Goal: Information Seeking & Learning: Understand process/instructions

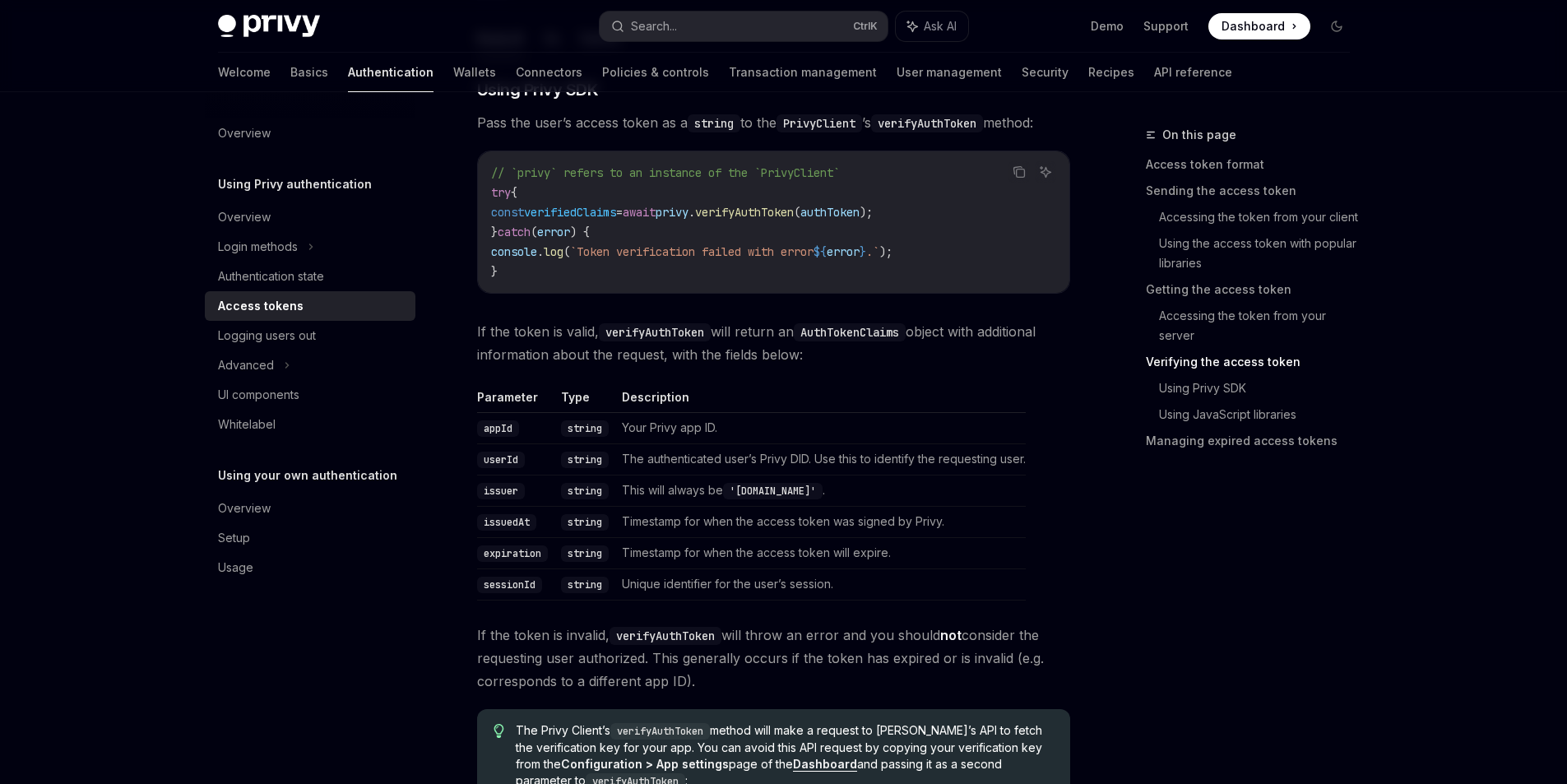
scroll to position [2328, 0]
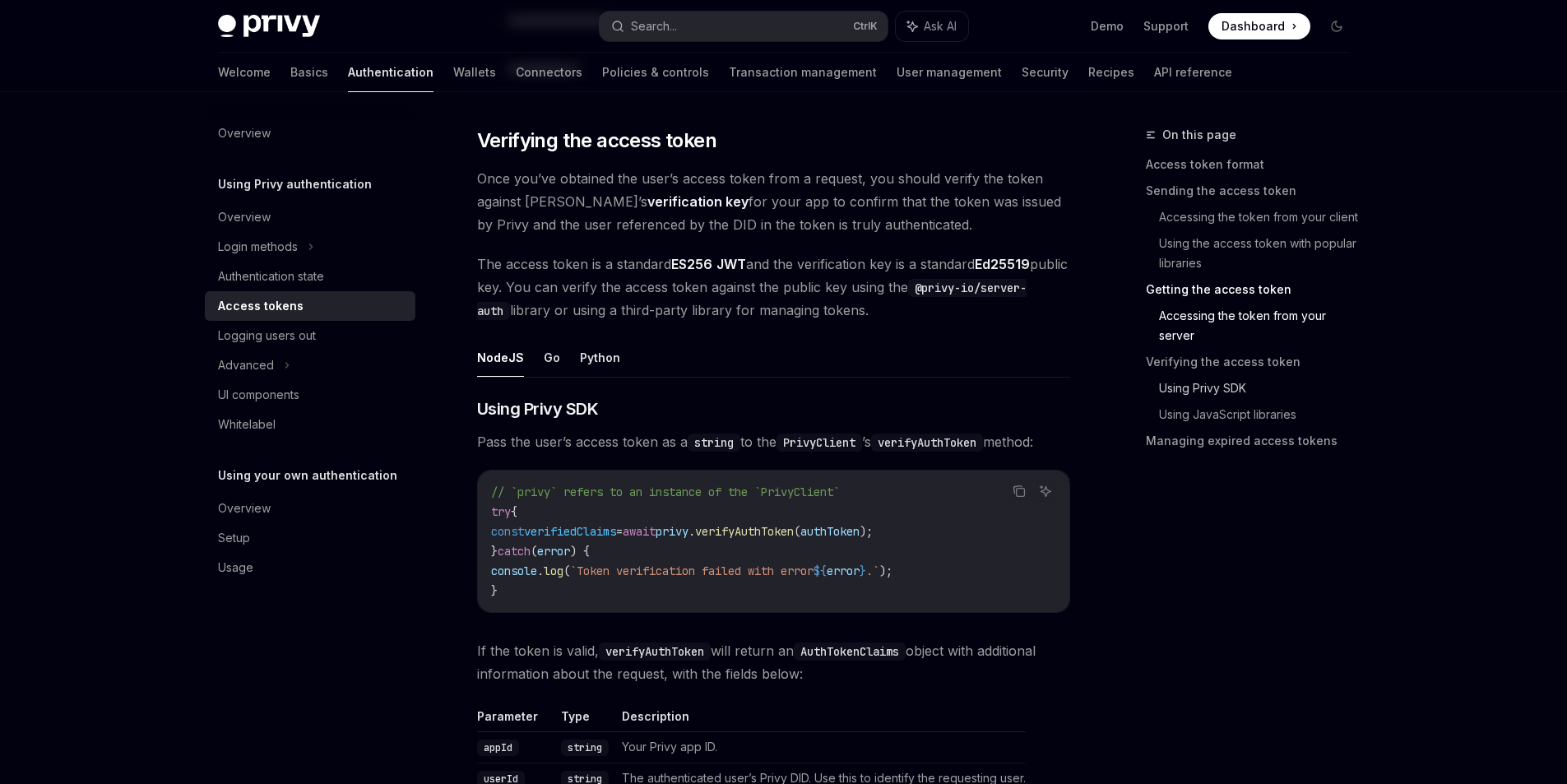
click at [1216, 387] on link "Using Privy SDK" at bounding box center [1261, 388] width 204 height 26
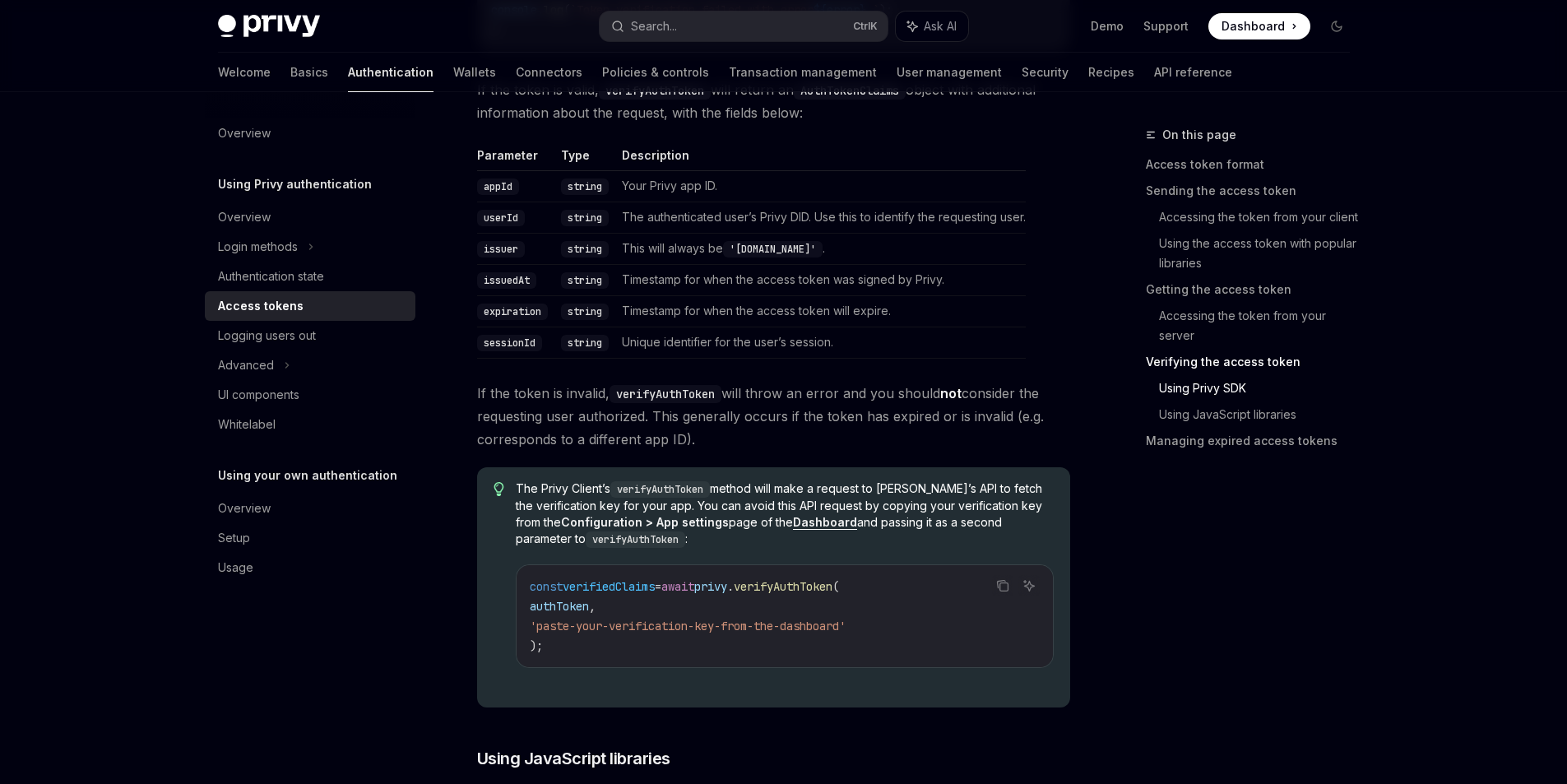
scroll to position [2889, 0]
click at [276, 300] on div "Access tokens" at bounding box center [261, 305] width 86 height 20
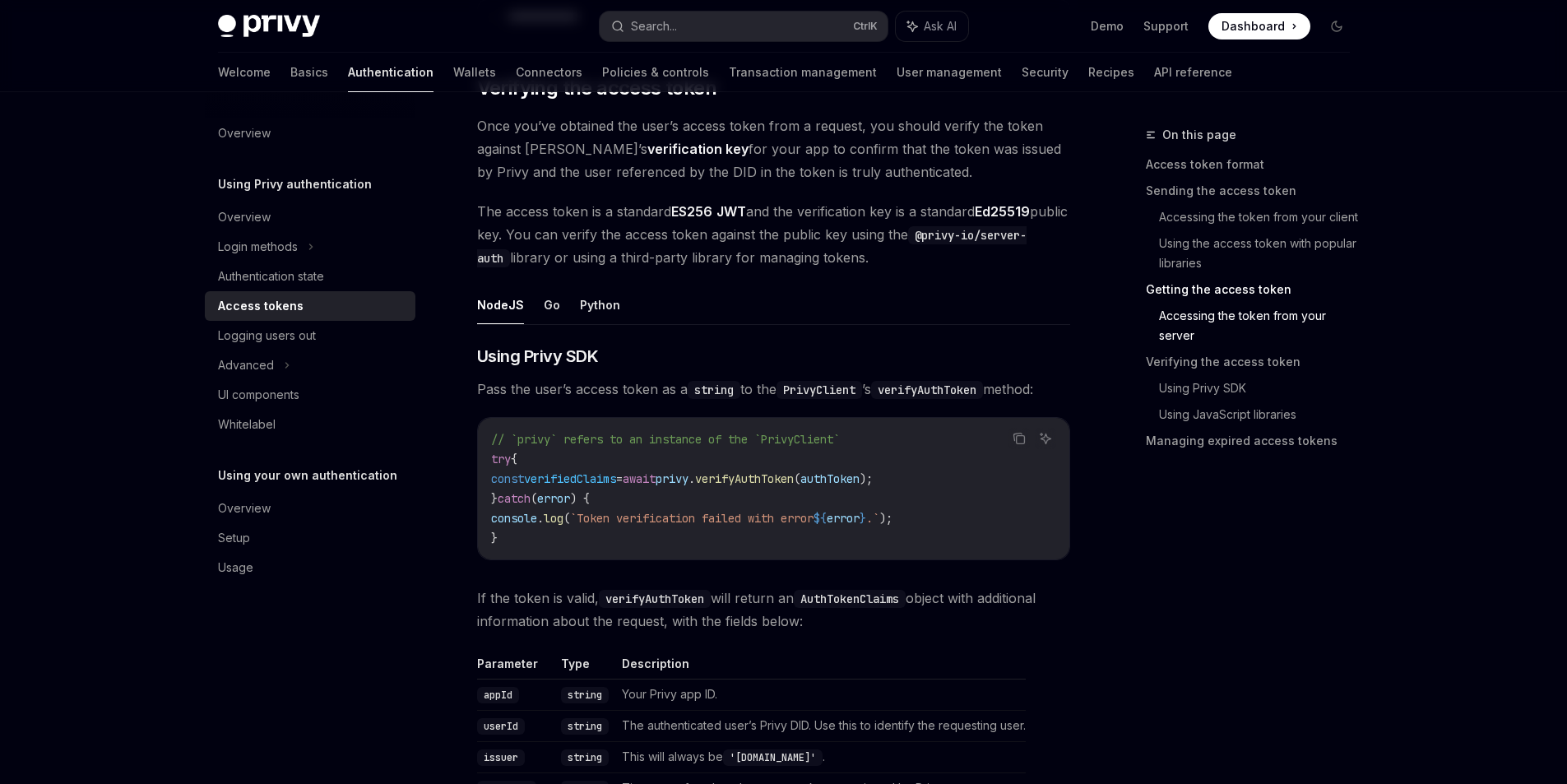
scroll to position [2384, 0]
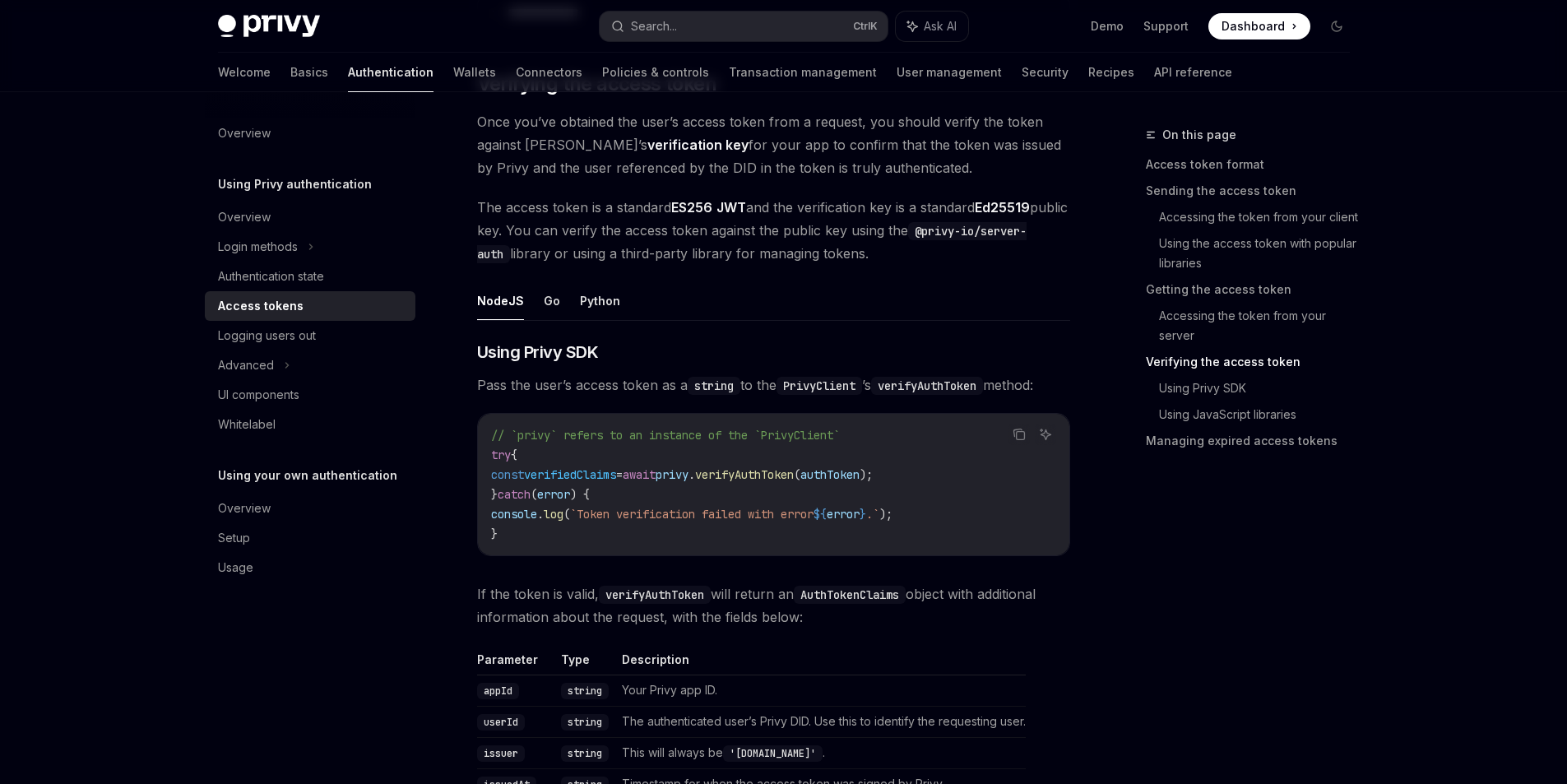
click at [727, 462] on code "// `privy` refers to an instance of the `PrivyClient` try { const verifiedClaim…" at bounding box center [774, 484] width 566 height 118
click at [724, 462] on code "// `privy` refers to an instance of the `PrivyClient` try { const verifiedClaim…" at bounding box center [774, 484] width 566 height 118
click at [1213, 384] on link "Using Privy SDK" at bounding box center [1261, 388] width 204 height 26
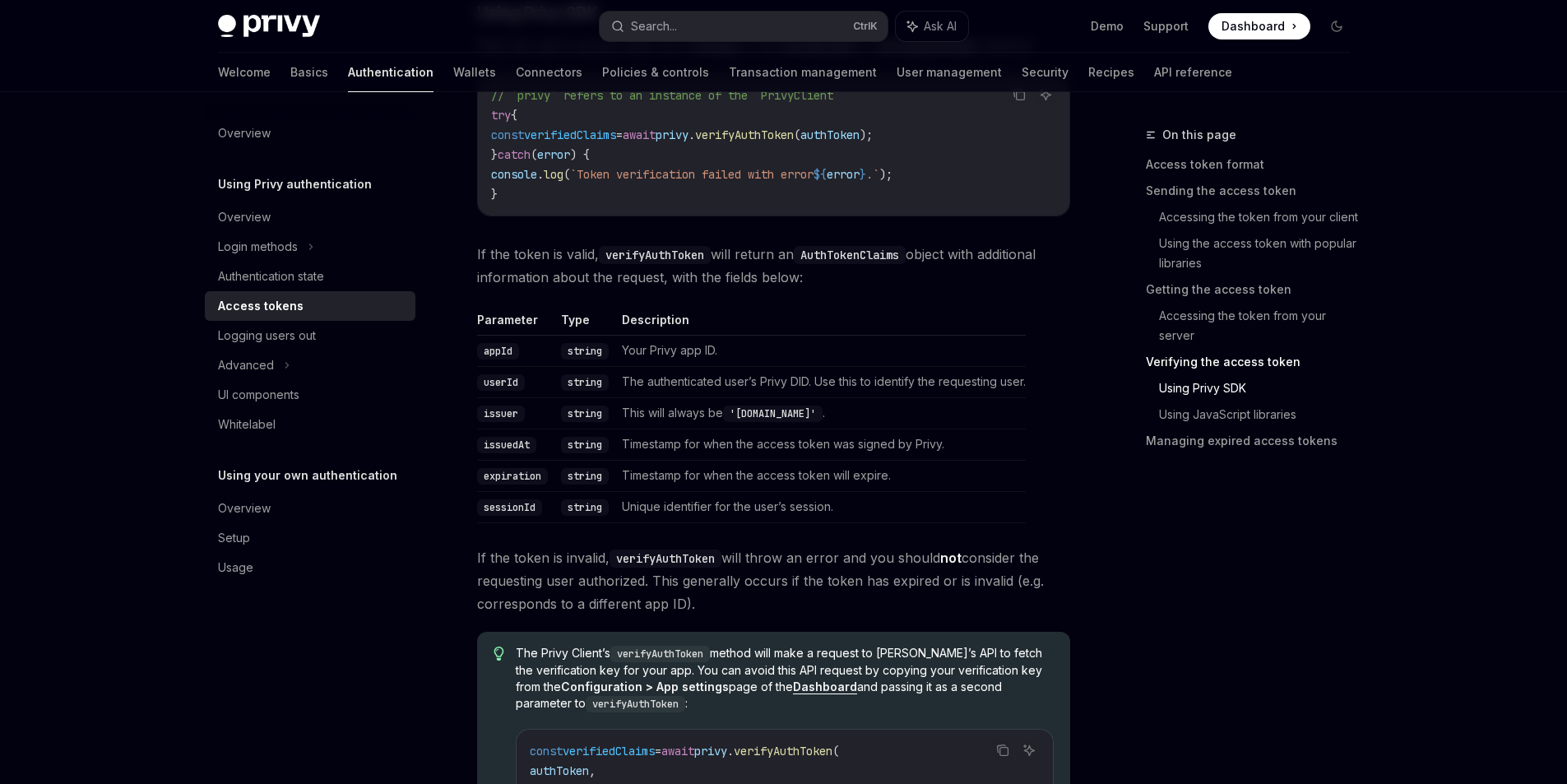
scroll to position [2725, 0]
click at [1213, 384] on link "Using Privy SDK" at bounding box center [1261, 388] width 204 height 26
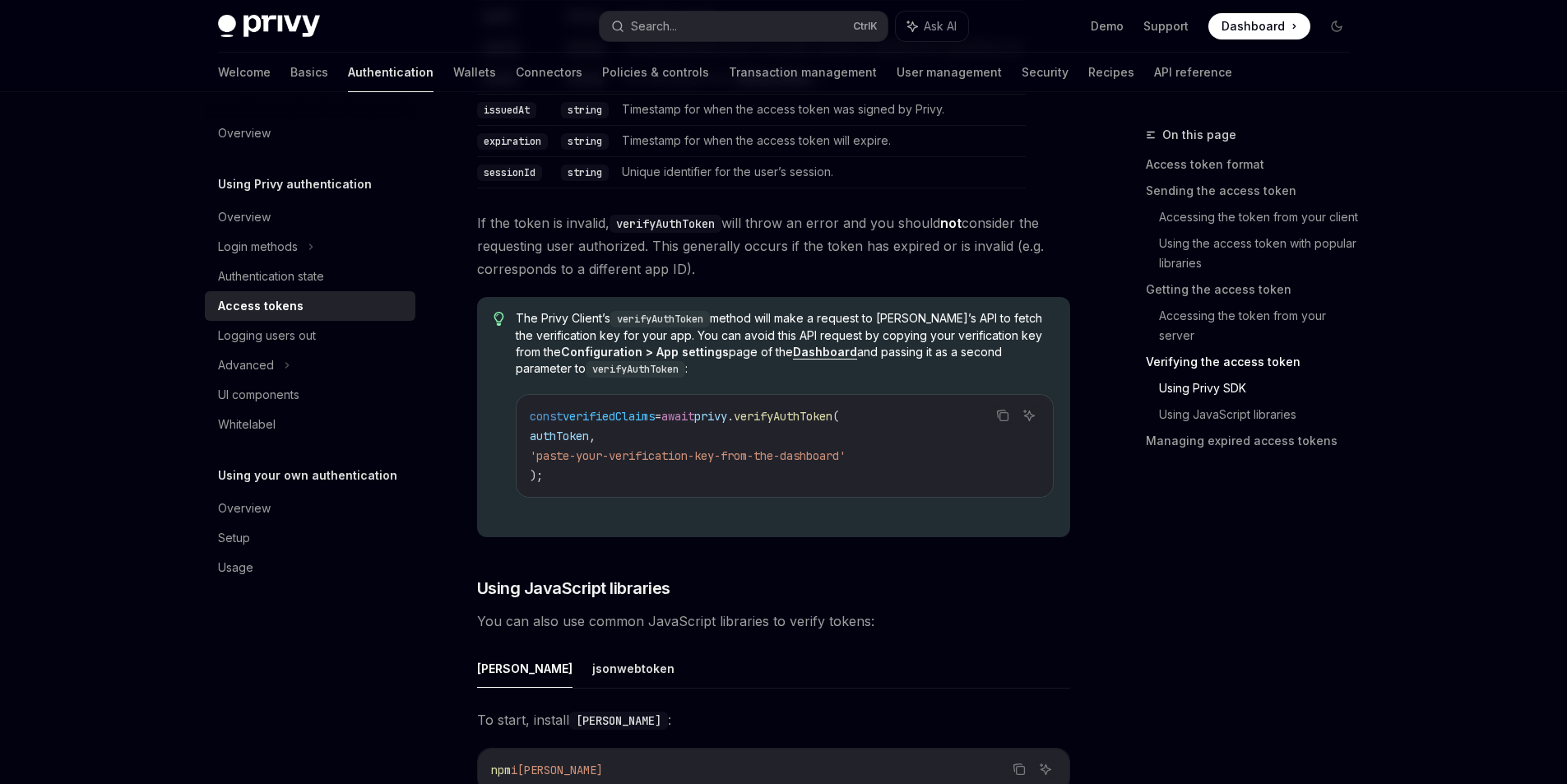
scroll to position [2972, 0]
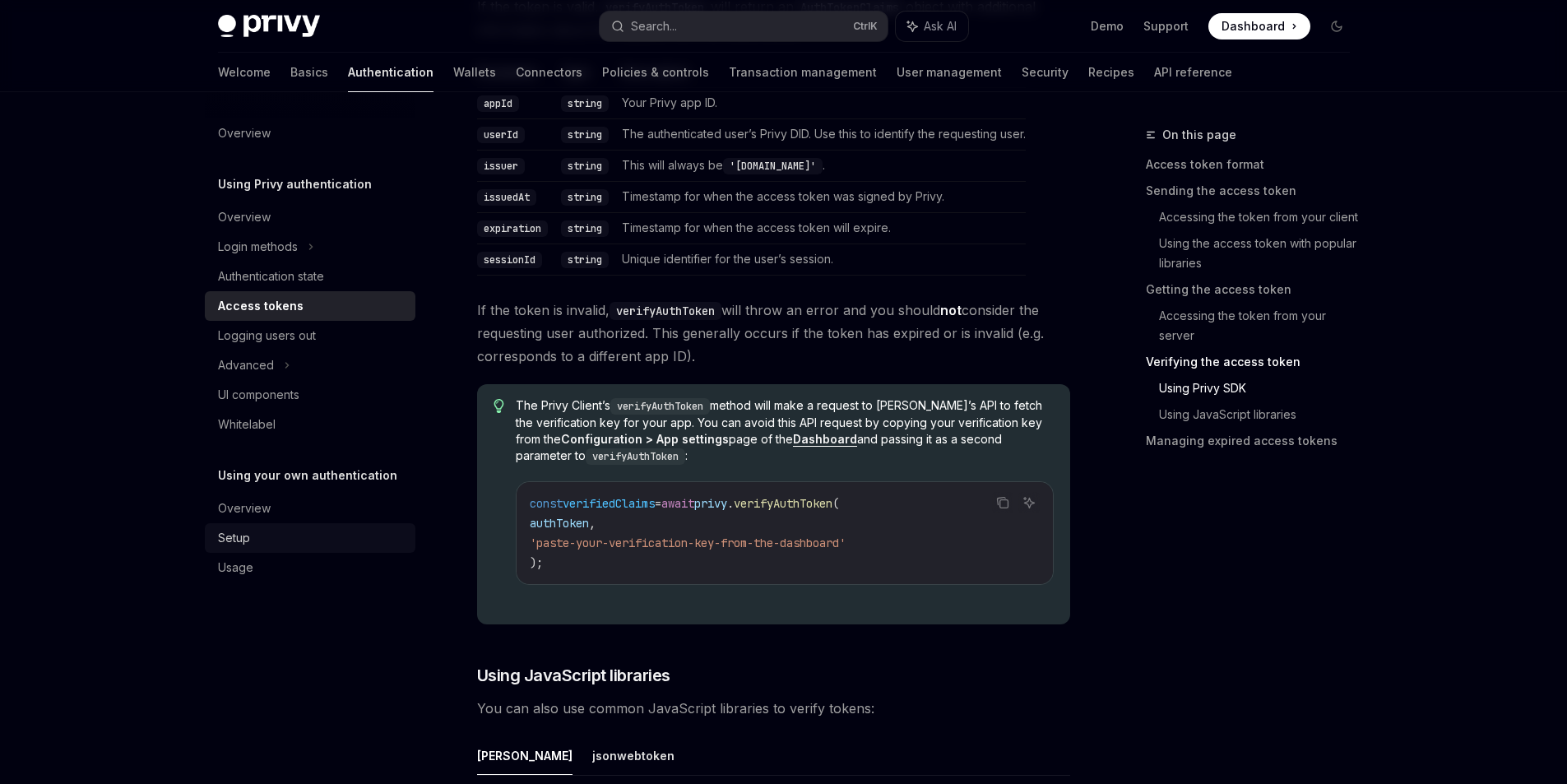
click at [240, 540] on div "Setup" at bounding box center [234, 537] width 32 height 20
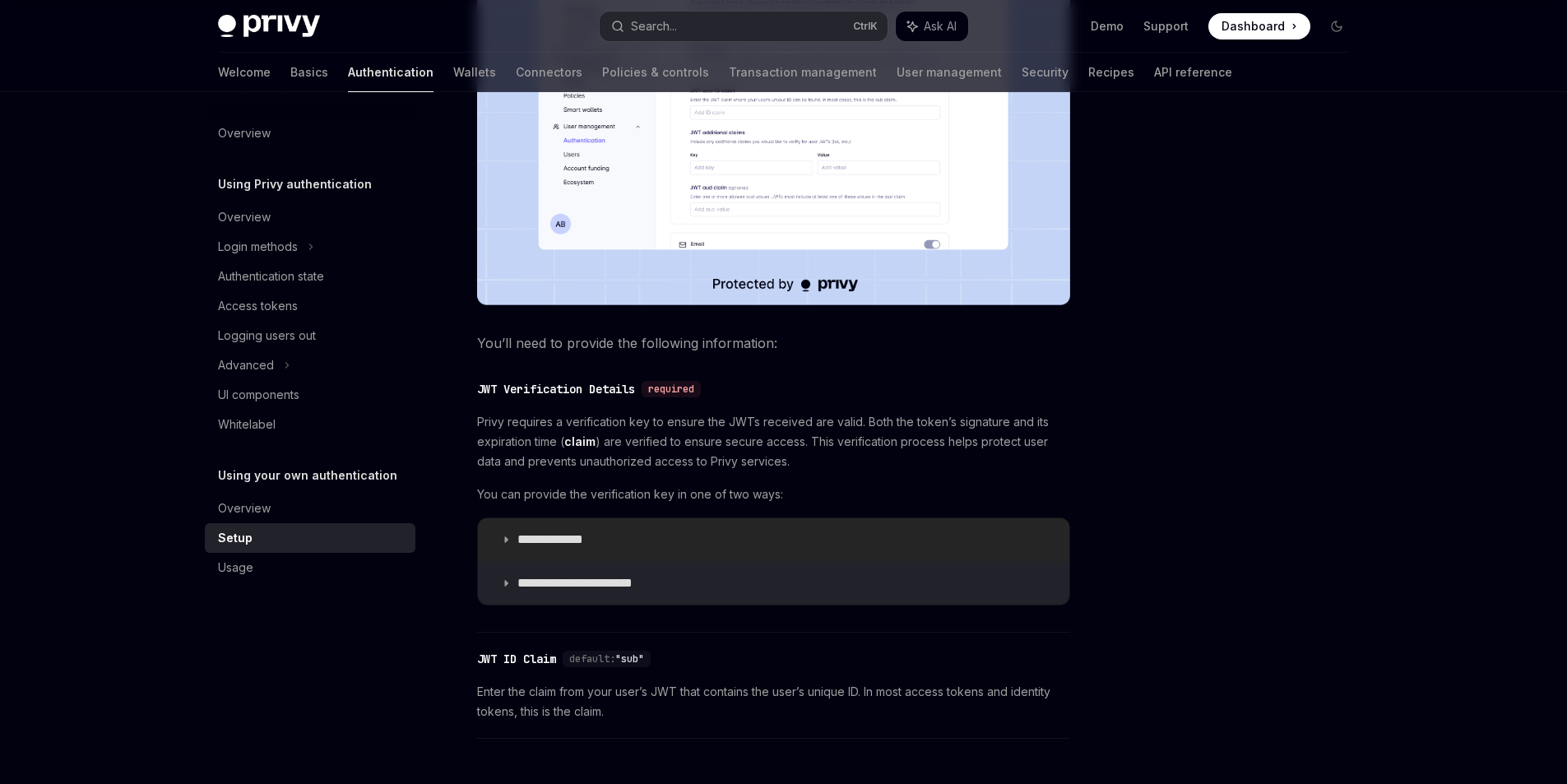
scroll to position [658, 0]
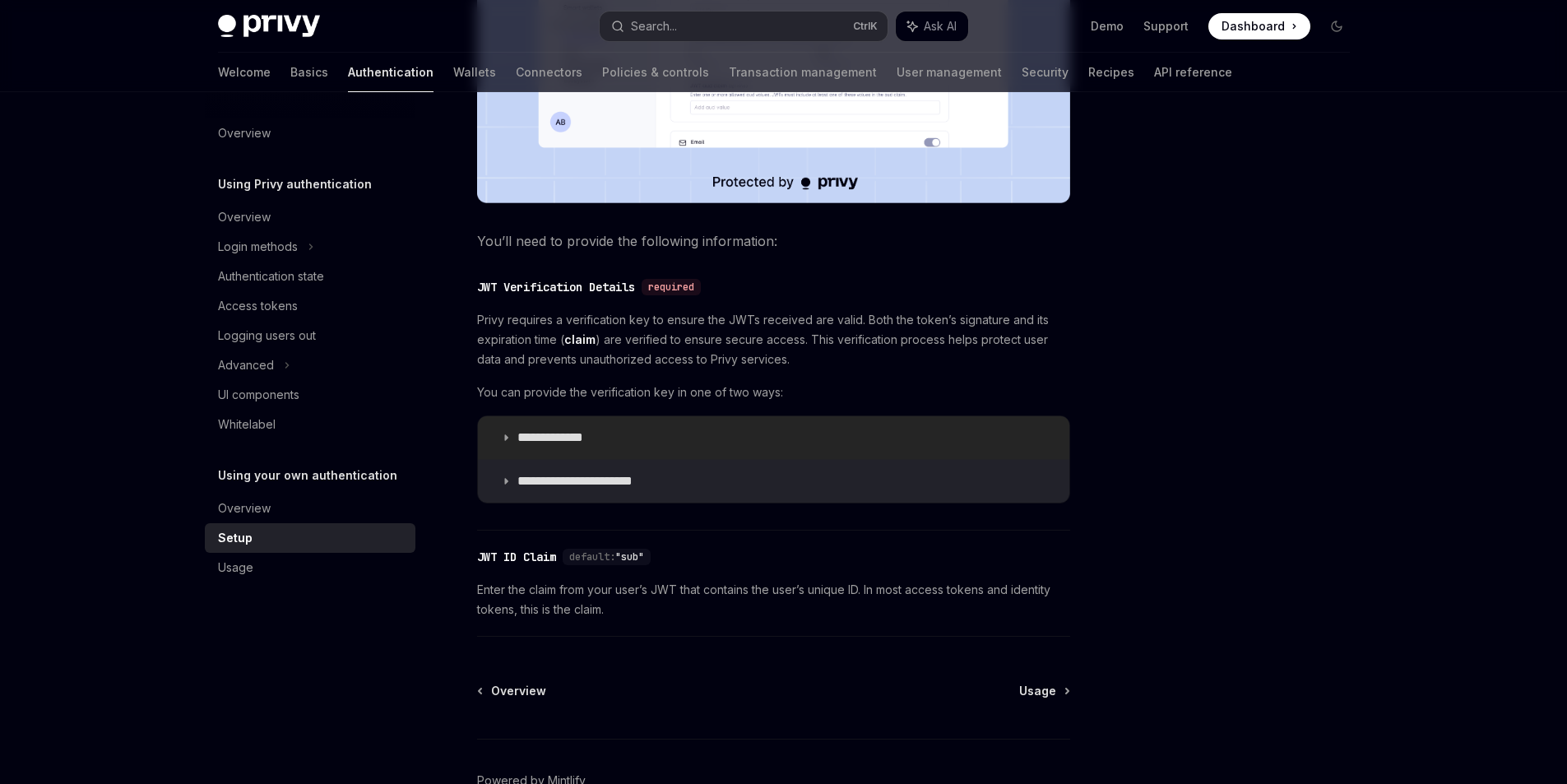
click at [511, 441] on summary "**********" at bounding box center [774, 438] width 592 height 43
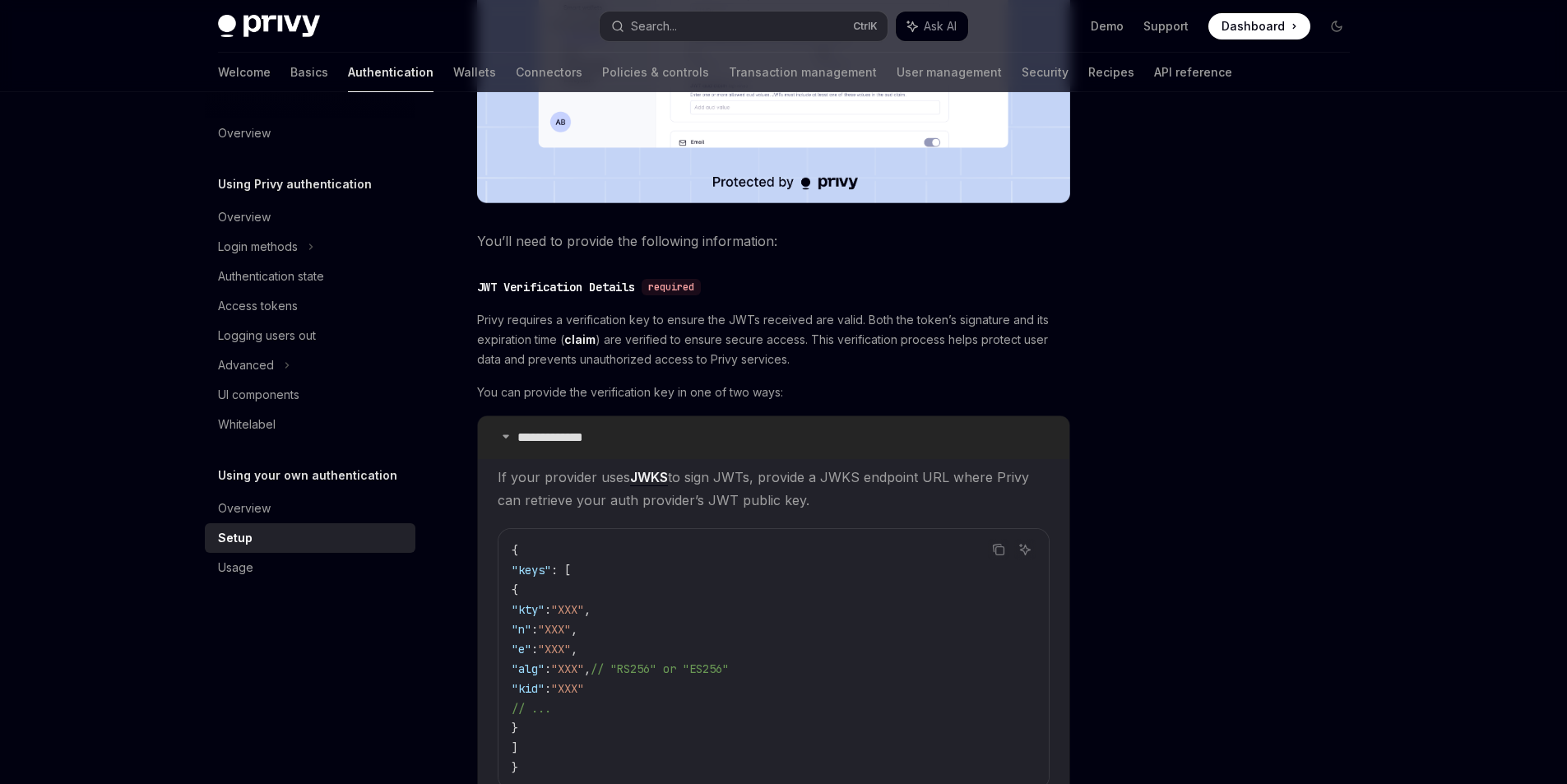
click at [510, 440] on icon at bounding box center [505, 435] width 10 height 10
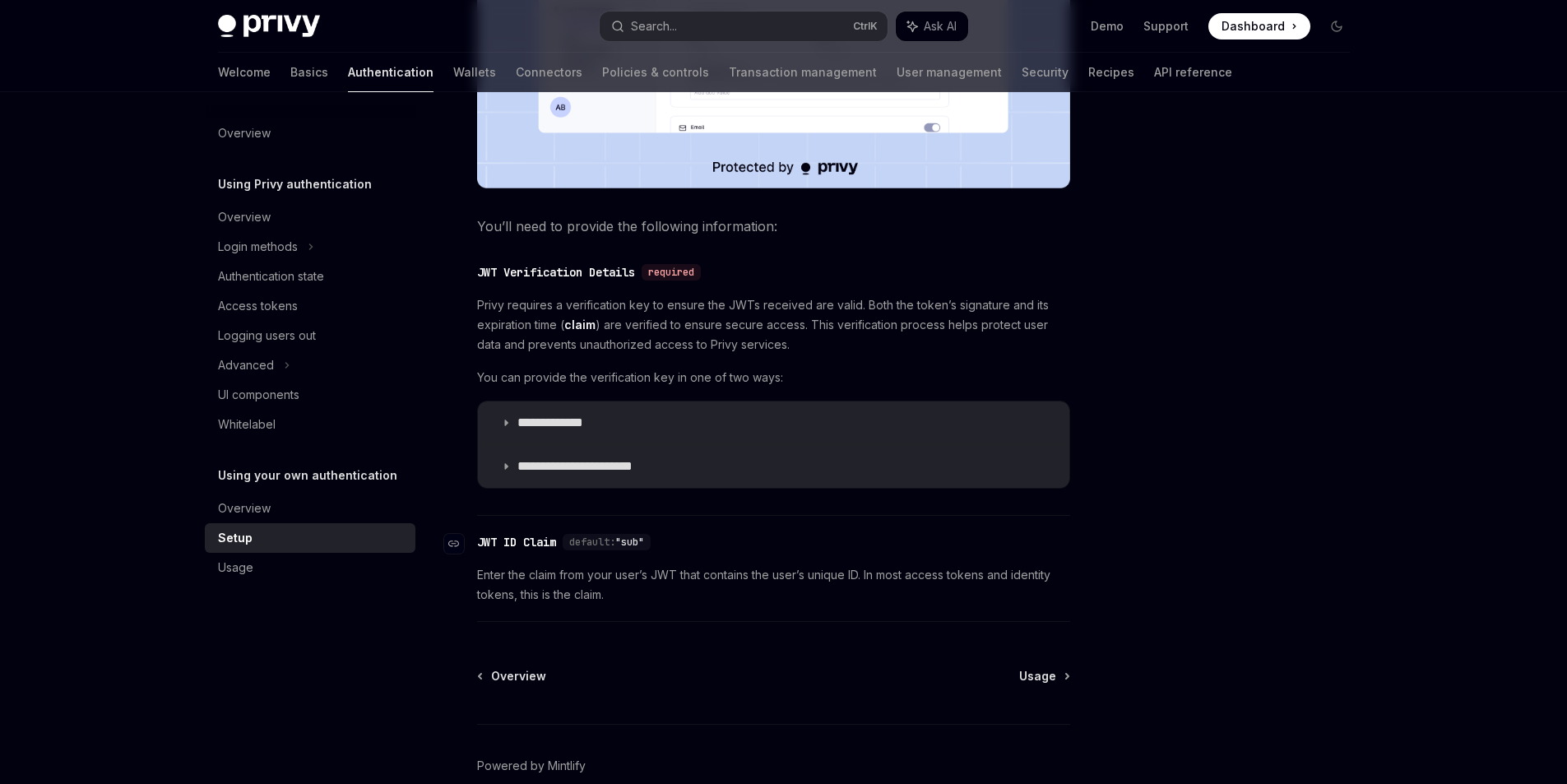
scroll to position [591, 0]
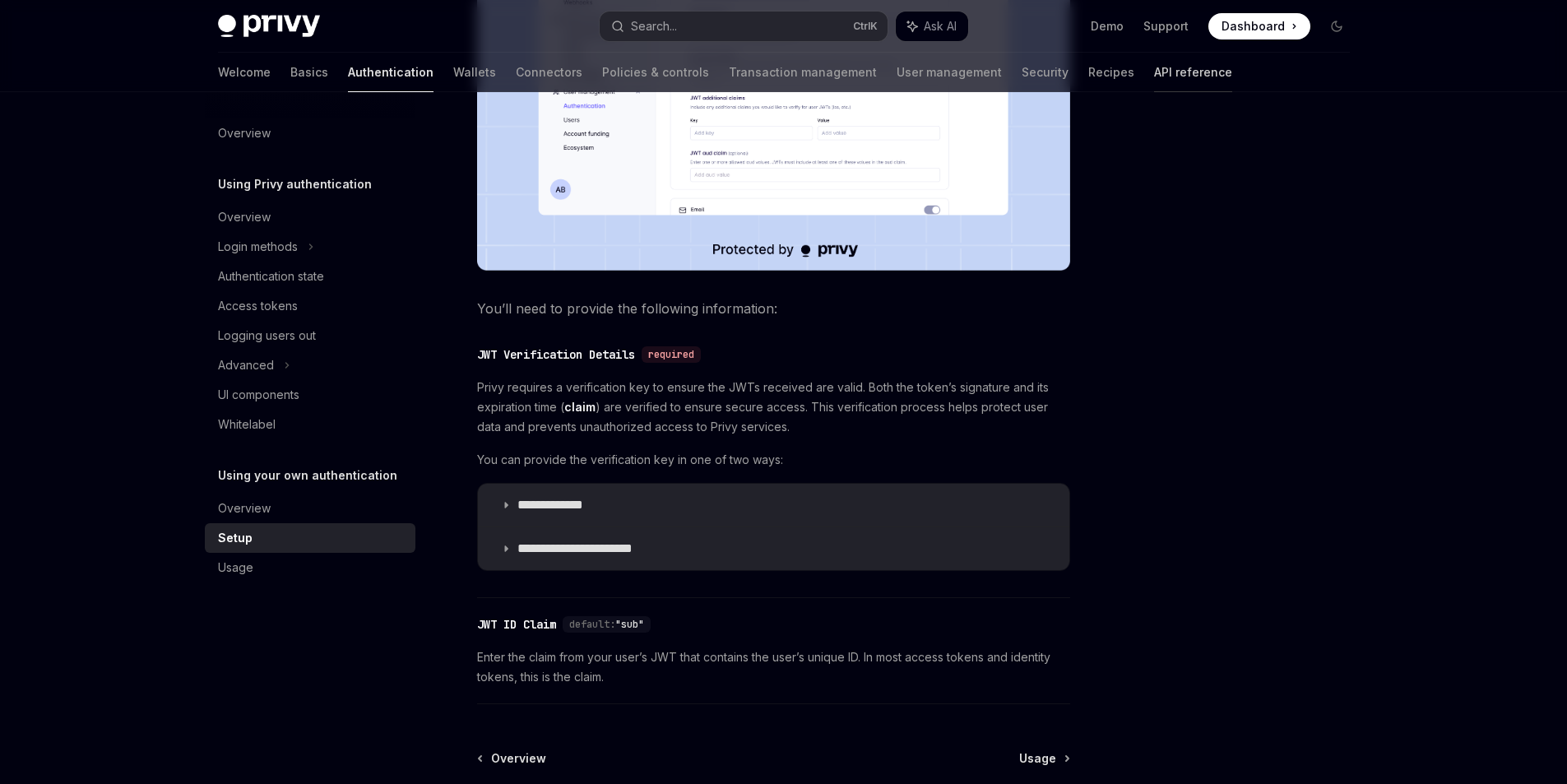
click at [1155, 75] on link "API reference" at bounding box center [1193, 72] width 78 height 39
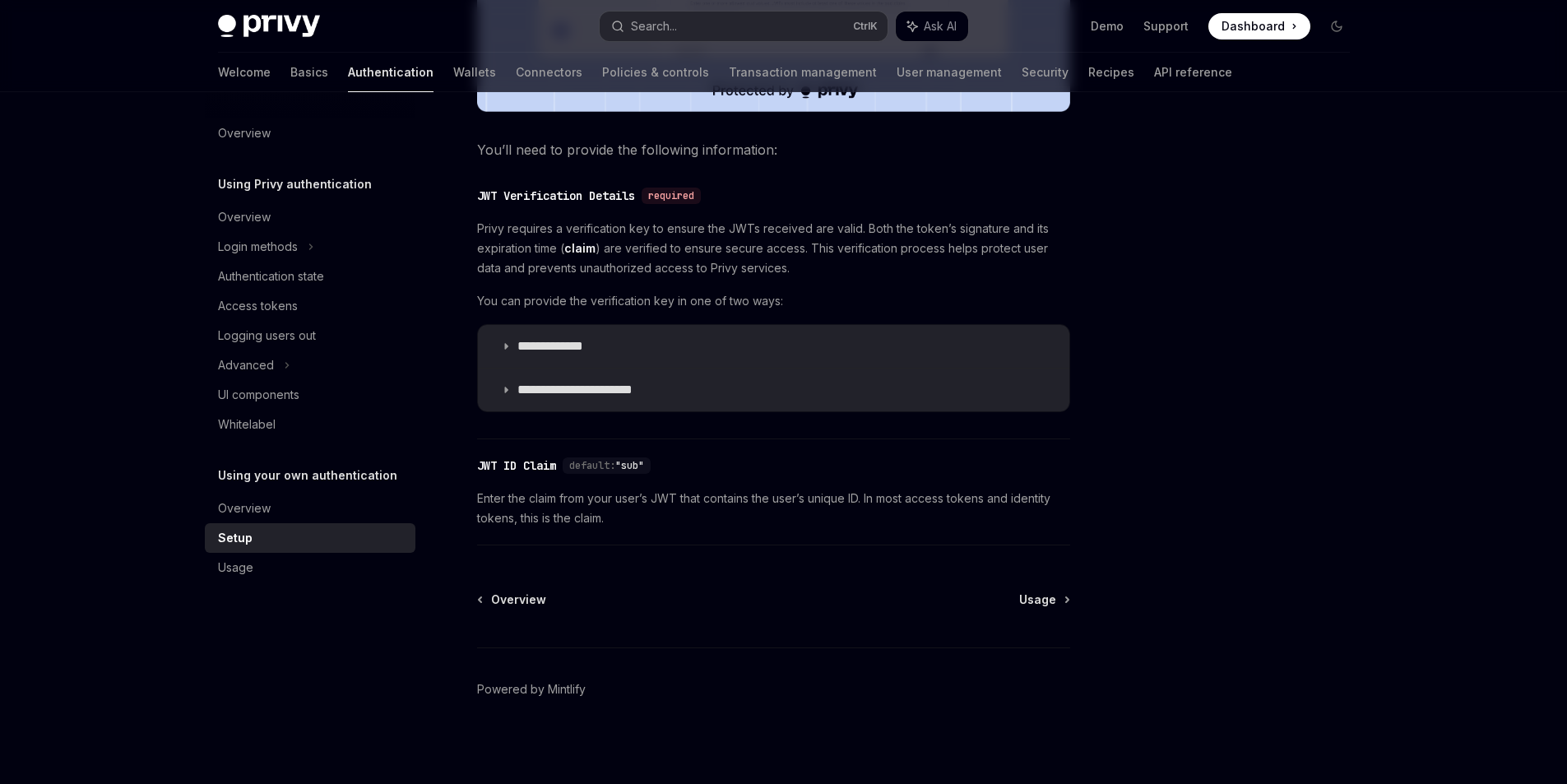
scroll to position [755, 0]
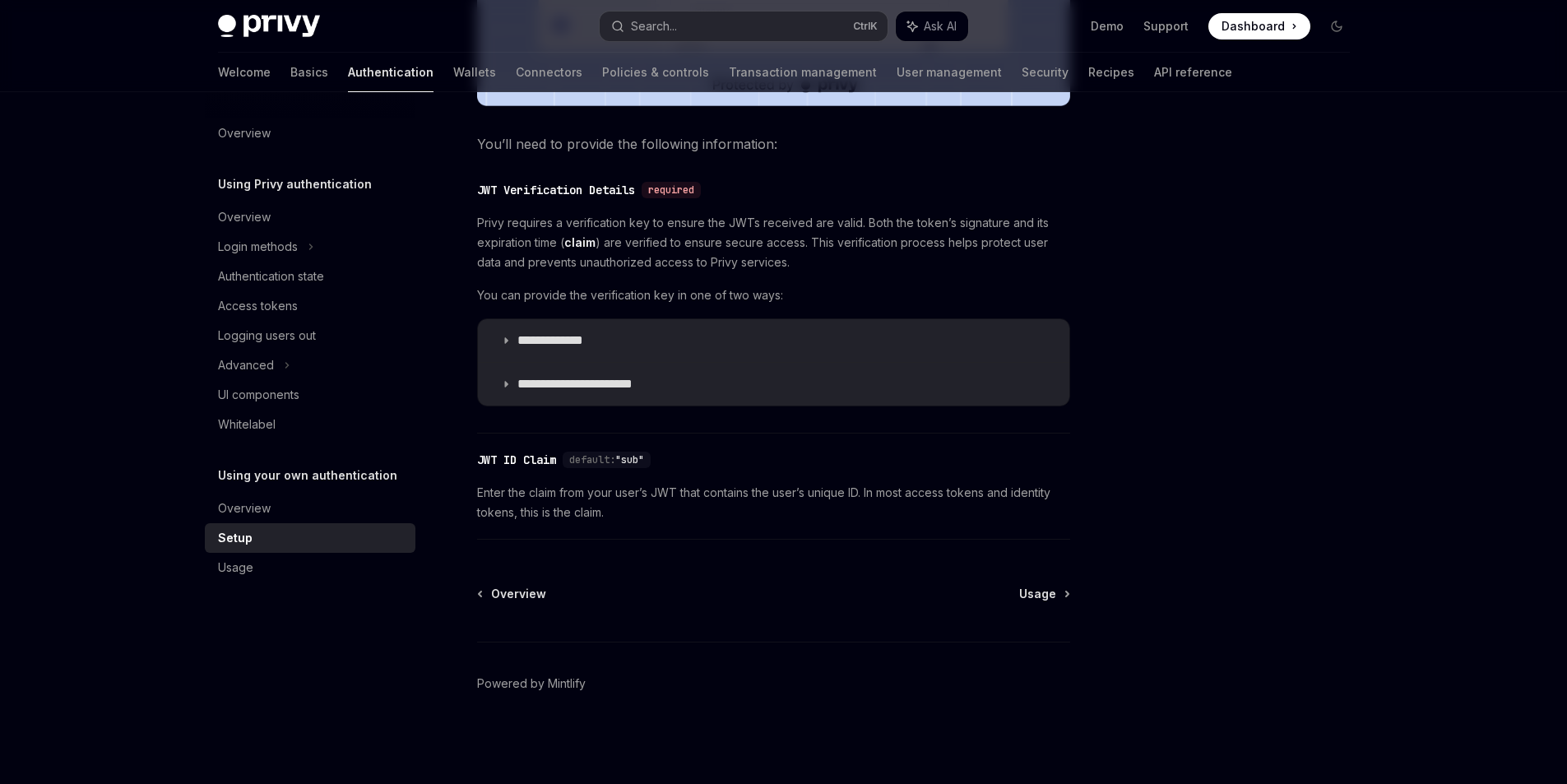
type textarea "*"
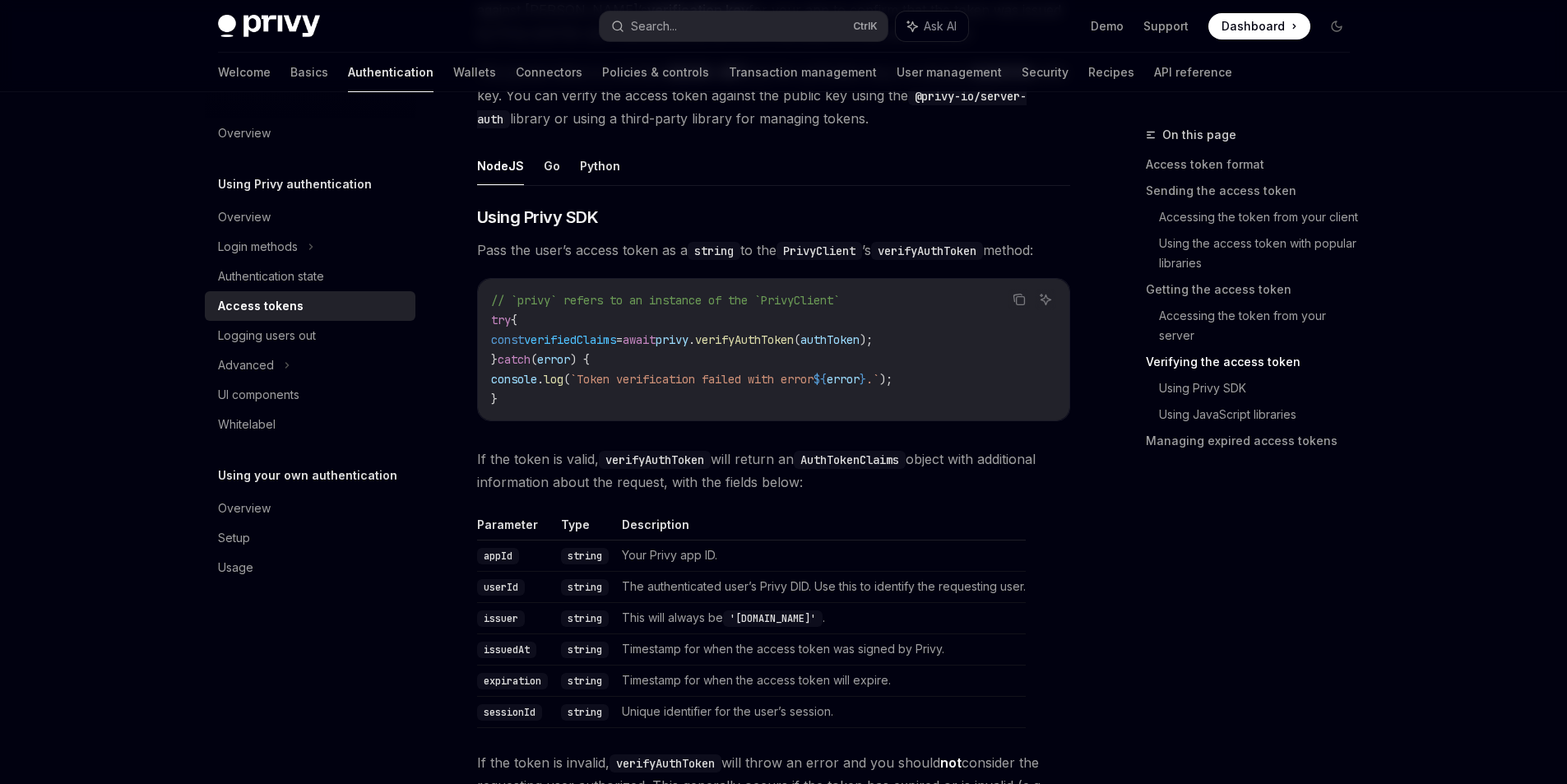
scroll to position [2467, 0]
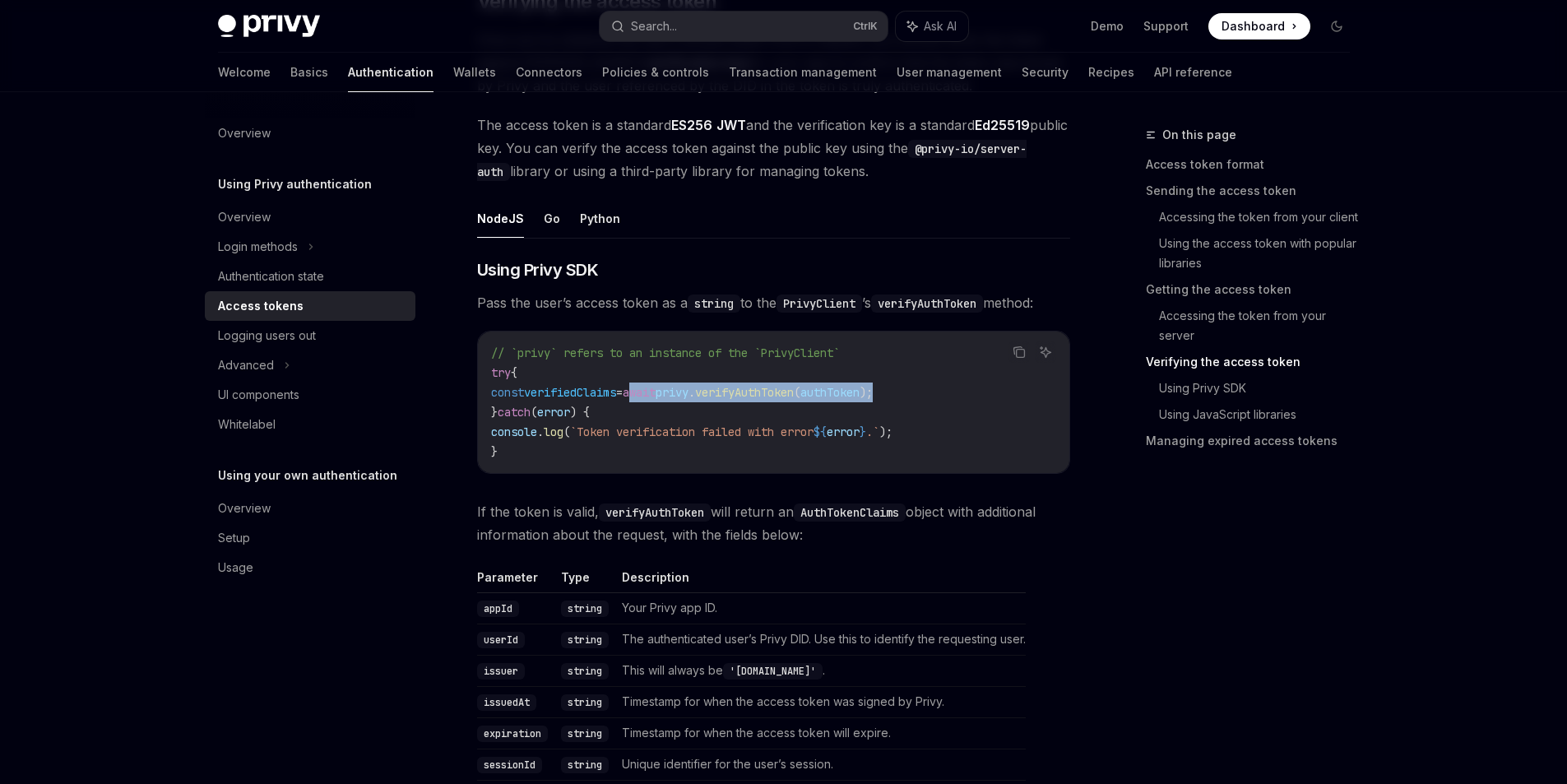
drag, startPoint x: 940, startPoint y: 389, endPoint x: 663, endPoint y: 390, distance: 277.0
click at [663, 390] on code "// `privy` refers to an instance of the `PrivyClient` try { const verifiedClaim…" at bounding box center [774, 402] width 566 height 118
copy span "await privy . verifyAuthToken ( authToken );"
